Goal: Check status

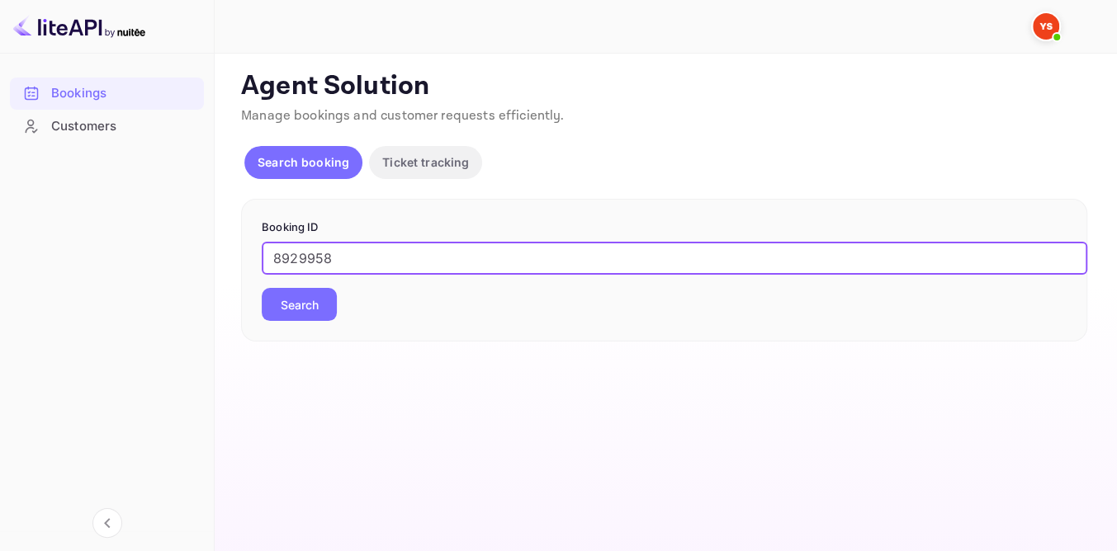
type input "8929958"
click at [320, 301] on button "Search" at bounding box center [299, 304] width 75 height 33
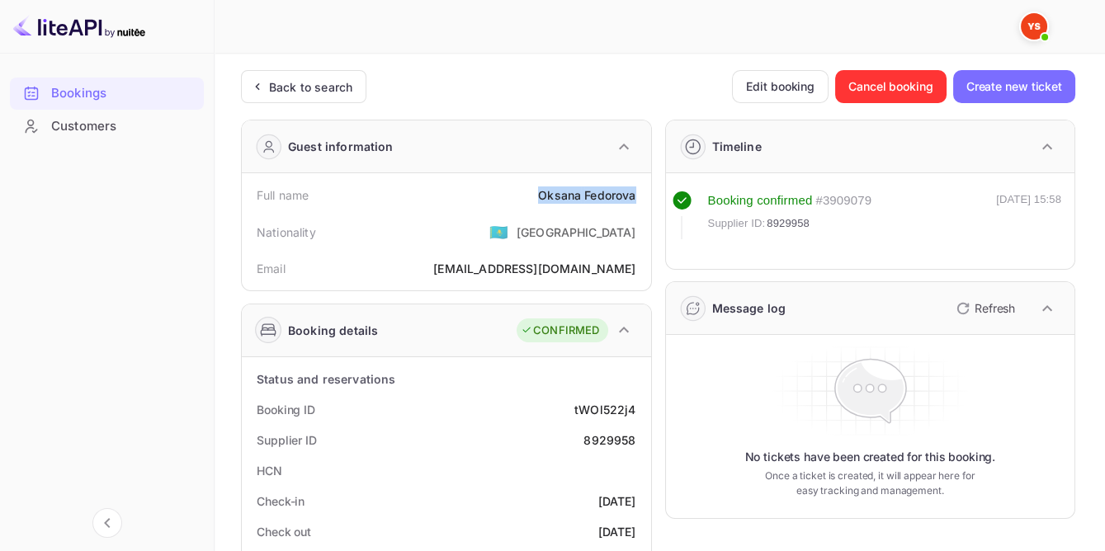
drag, startPoint x: 516, startPoint y: 192, endPoint x: 642, endPoint y: 193, distance: 126.3
click at [642, 193] on div "Full name [PERSON_NAME]" at bounding box center [446, 195] width 396 height 31
copy div "[PERSON_NAME]"
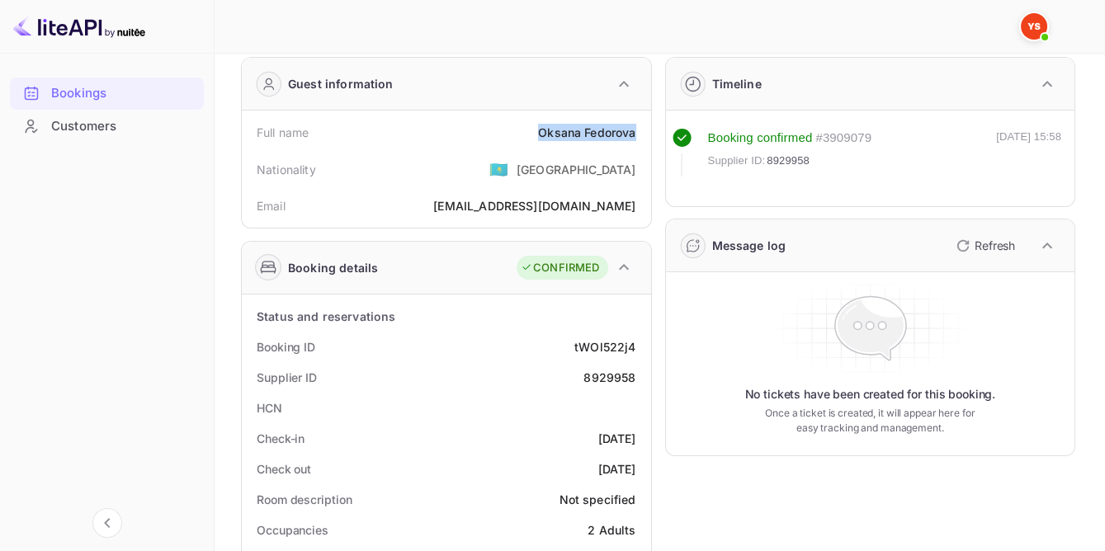
scroll to position [149, 0]
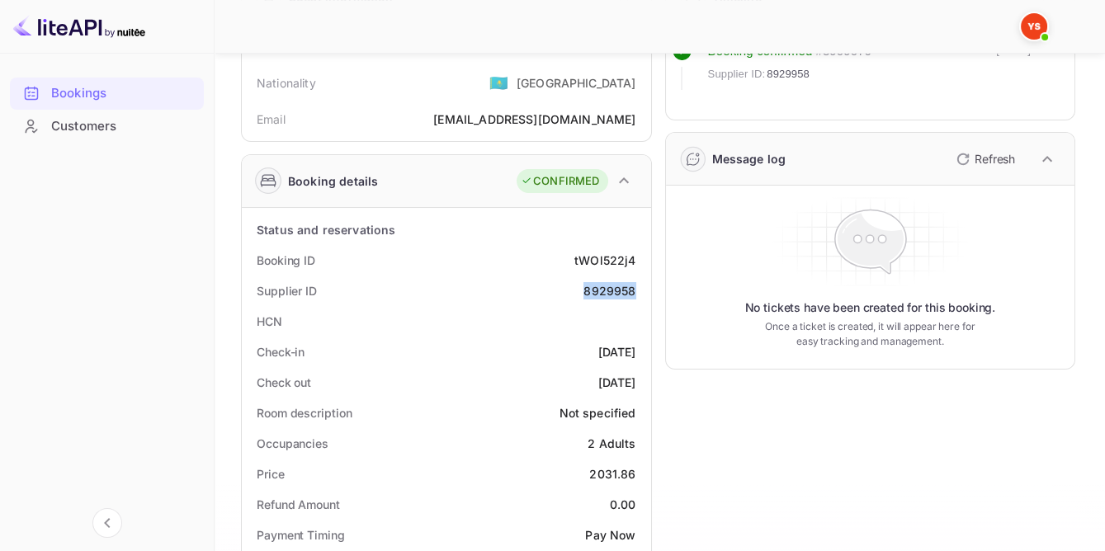
drag, startPoint x: 584, startPoint y: 287, endPoint x: 645, endPoint y: 289, distance: 61.1
copy div "8929958"
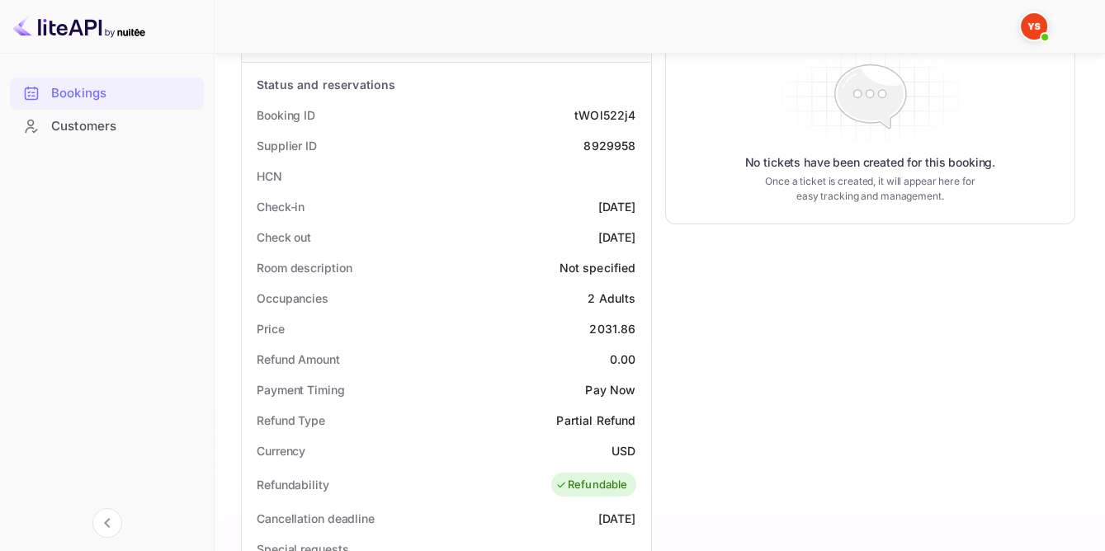
scroll to position [300, 0]
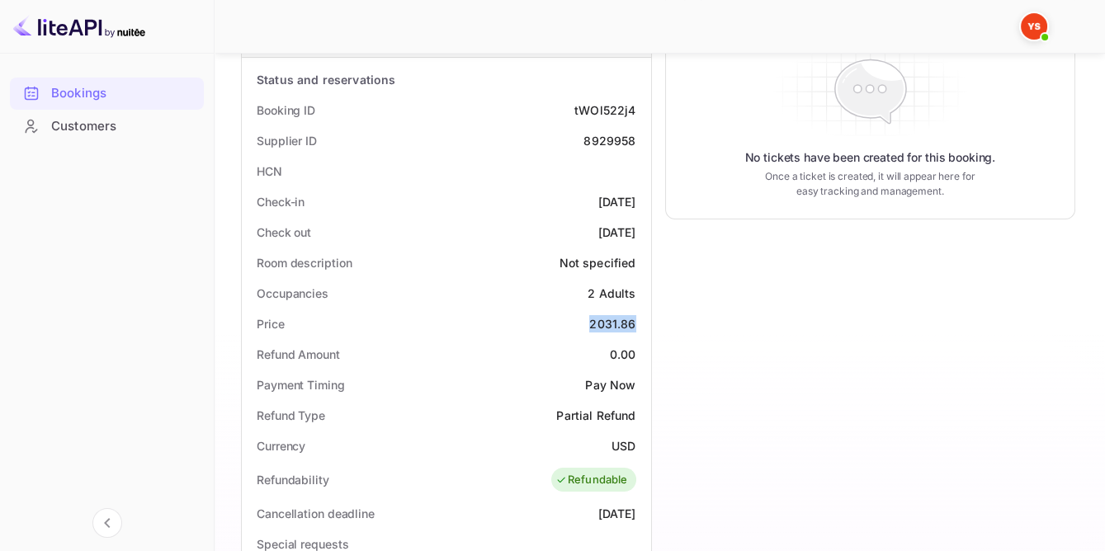
drag, startPoint x: 628, startPoint y: 317, endPoint x: 648, endPoint y: 315, distance: 19.9
click at [648, 316] on div "Status and reservations Booking ID tWOl522j4 Supplier ID 8929958 HCN Check-in […" at bounding box center [446, 512] width 409 height 909
copy div "2031.86"
